Goal: Submit feedback/report problem

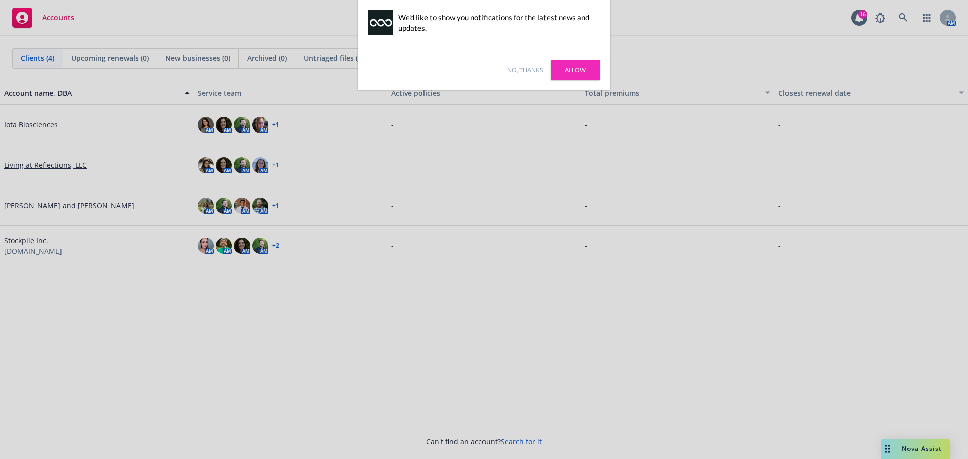
click at [526, 70] on link "No, thanks" at bounding box center [525, 70] width 36 height 9
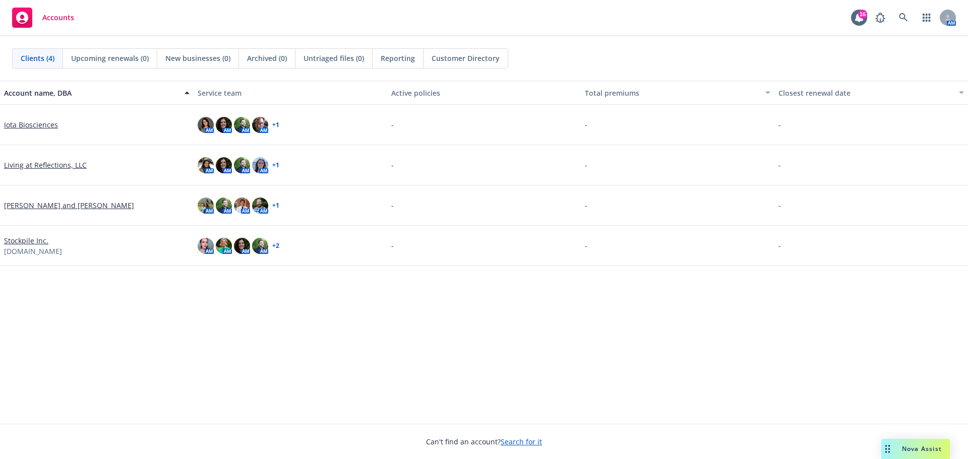
click at [919, 452] on span "Nova Assist" at bounding box center [922, 449] width 40 height 9
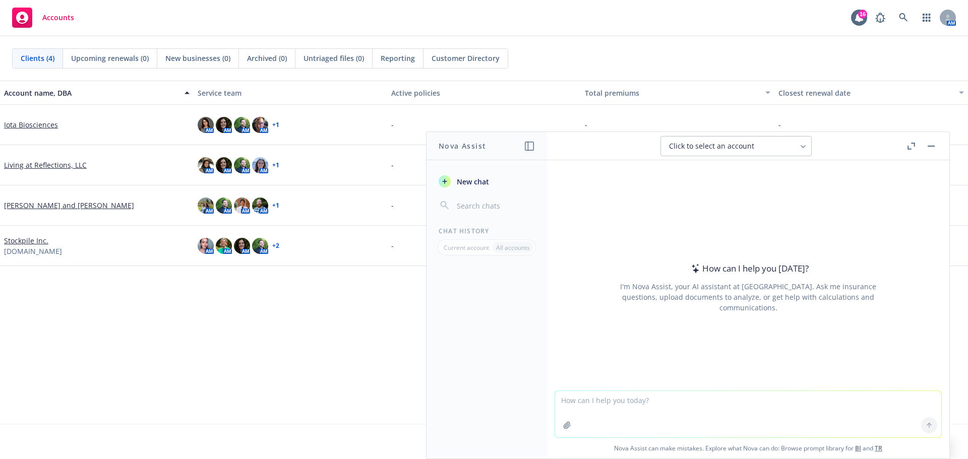
click at [656, 400] on textarea at bounding box center [748, 414] width 386 height 46
